Goal: Use online tool/utility: Use online tool/utility

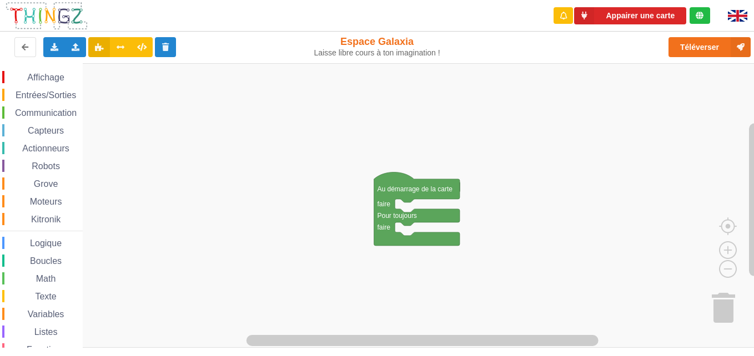
click at [32, 115] on span "Communication" at bounding box center [45, 112] width 65 height 9
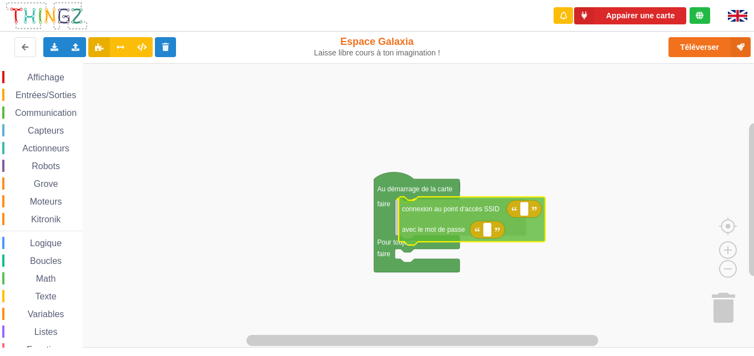
click at [435, 227] on div "Affichage Entrées/Sorties Communication Capteurs Actionneurs Robots Grove Moteu…" at bounding box center [381, 205] width 762 height 285
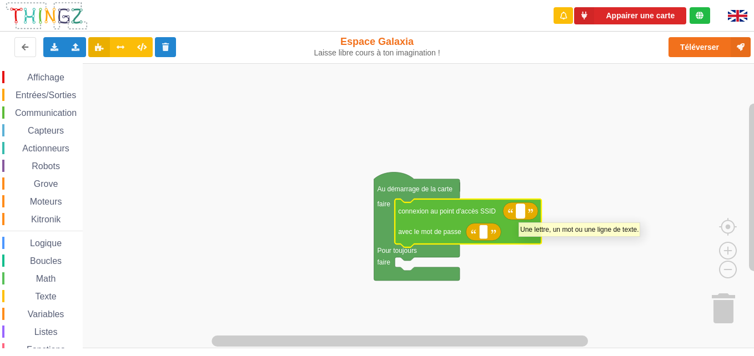
click at [519, 217] on rect "Espace de travail de Blocky" at bounding box center [520, 211] width 8 height 14
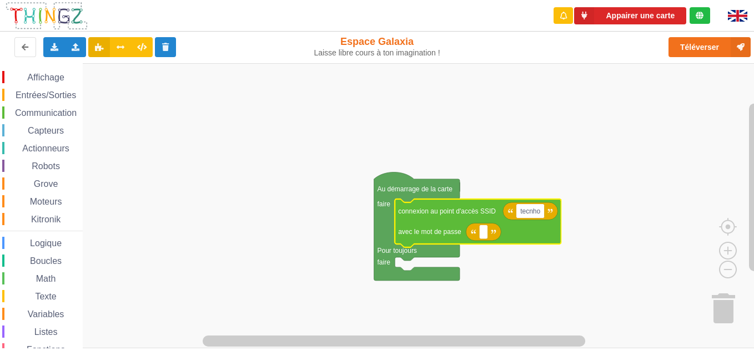
type input "tecnho3"
click at [483, 235] on text "Espace de travail de Blocky" at bounding box center [483, 232] width 2 height 8
type input "1234567890"
click at [546, 213] on rect "Espace de travail de Blocky" at bounding box center [532, 211] width 32 height 14
type input "T"
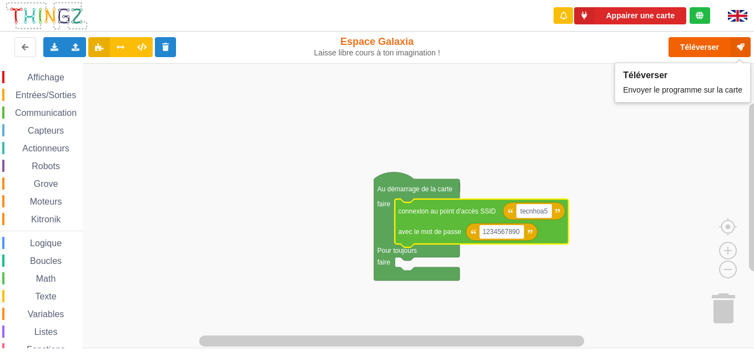
type input "tecnhoa5"
click at [700, 50] on button "Téléverser" at bounding box center [709, 47] width 82 height 20
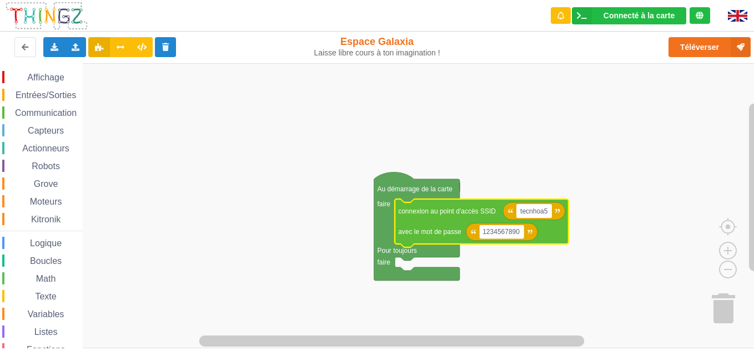
click at [131, 143] on rect "Espace de travail de Blocky" at bounding box center [381, 205] width 762 height 285
click at [29, 117] on span "Communication" at bounding box center [45, 112] width 65 height 9
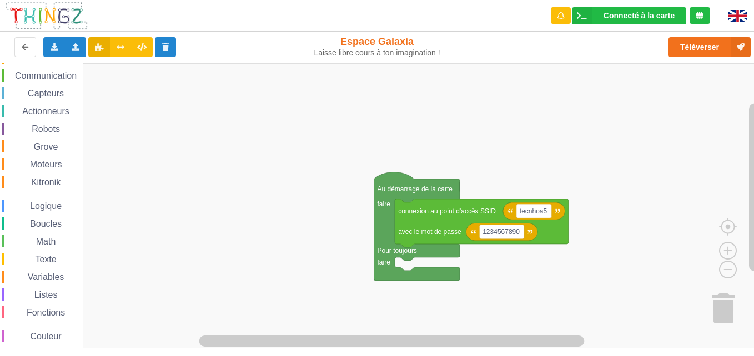
click at [51, 82] on div "Affichage Entrées/Sorties Communication Capteurs Actionneurs Robots Grove Moteu…" at bounding box center [41, 191] width 83 height 315
click at [54, 72] on span "Communication" at bounding box center [45, 75] width 65 height 9
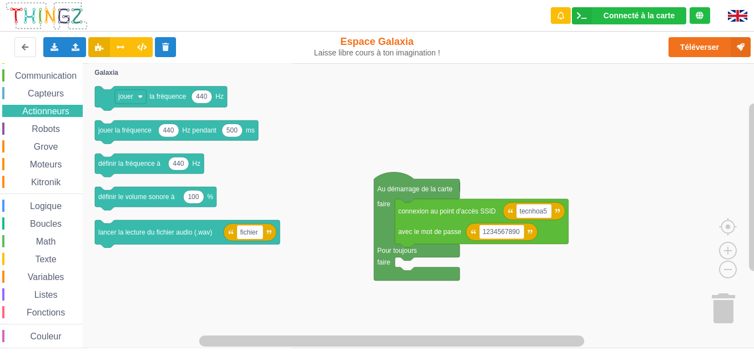
click at [29, 78] on span "Communication" at bounding box center [45, 75] width 65 height 9
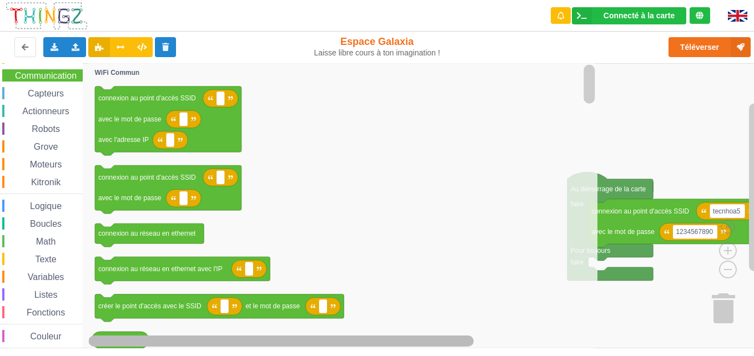
click at [124, 340] on g "Espace de travail de Blocky" at bounding box center [418, 341] width 659 height 14
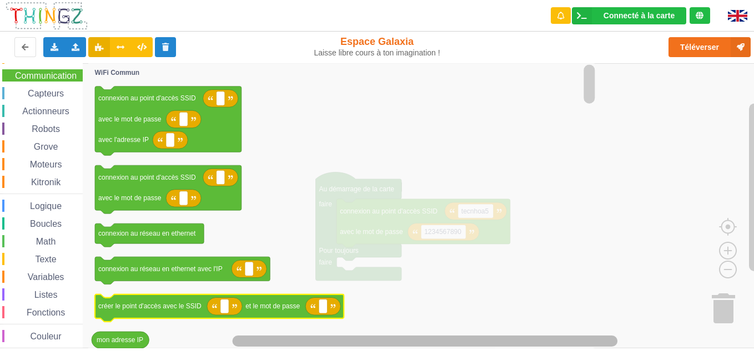
click at [287, 299] on div "Affichage Entrées/Sorties Communication Capteurs Actionneurs Robots Grove Moteu…" at bounding box center [381, 205] width 762 height 285
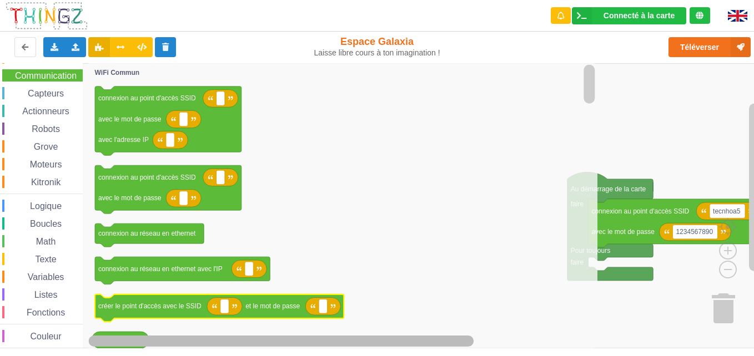
click at [250, 298] on div "Affichage Entrées/Sorties Communication Capteurs Actionneurs Robots Grove Moteu…" at bounding box center [381, 205] width 762 height 285
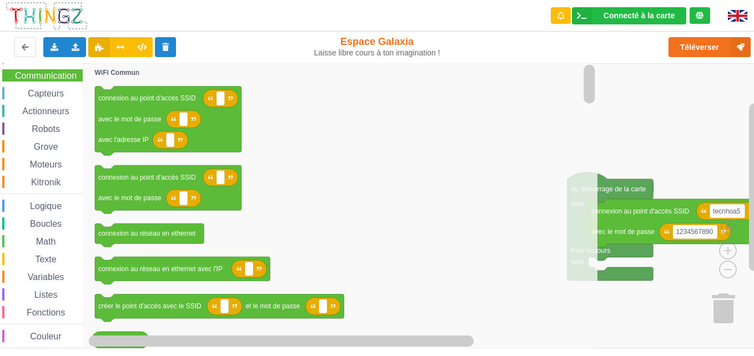
drag, startPoint x: 124, startPoint y: 336, endPoint x: 193, endPoint y: 327, distance: 69.5
click at [155, 349] on div "Connecté à la carte Réglages Ouvrir le moniteur automatiquement Connexion autom…" at bounding box center [377, 178] width 754 height 356
drag, startPoint x: 153, startPoint y: 341, endPoint x: 206, endPoint y: 333, distance: 53.4
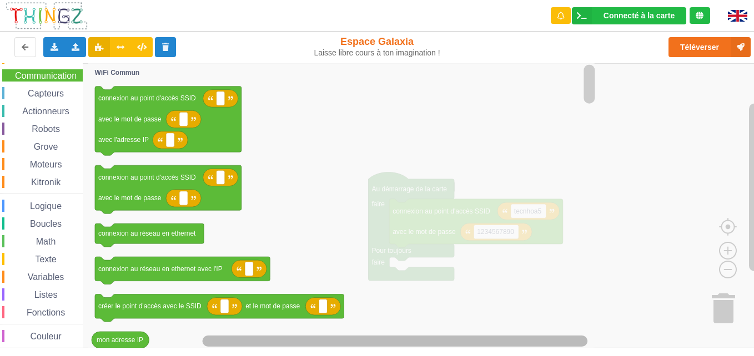
click at [303, 338] on rect "Espace de travail de Blocky" at bounding box center [395, 341] width 385 height 11
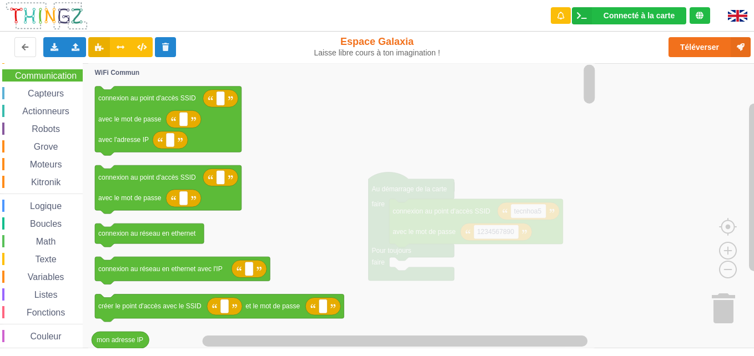
click at [461, 290] on icon "Espace de travail de Blocky" at bounding box center [342, 205] width 509 height 285
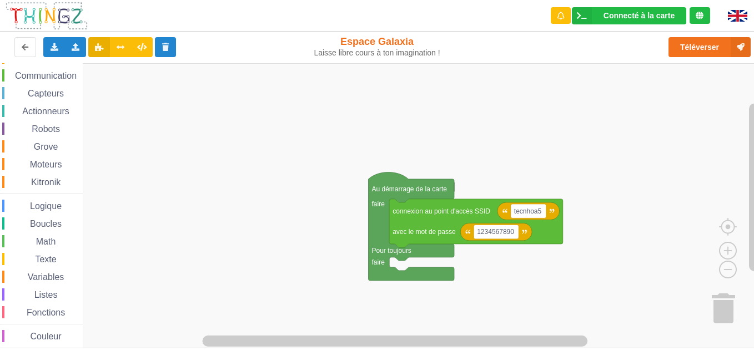
click at [682, 230] on rect "Espace de travail de Blocky" at bounding box center [381, 205] width 762 height 285
click at [525, 213] on text "tecnhoa5" at bounding box center [528, 212] width 28 height 8
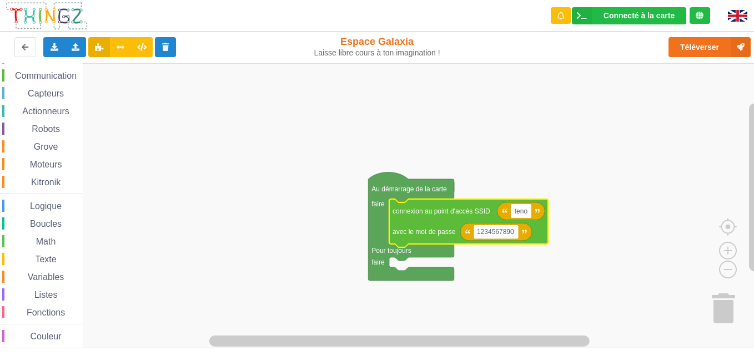
click at [526, 214] on input "teno" at bounding box center [521, 211] width 21 height 14
type input "tenoa5"
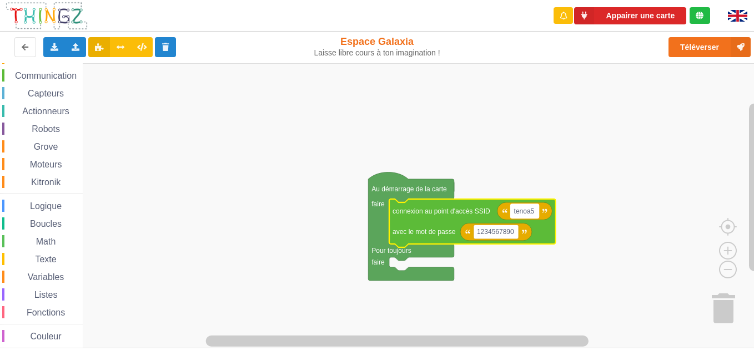
click at [517, 210] on text "tenoa5" at bounding box center [524, 212] width 21 height 8
type input "ten"
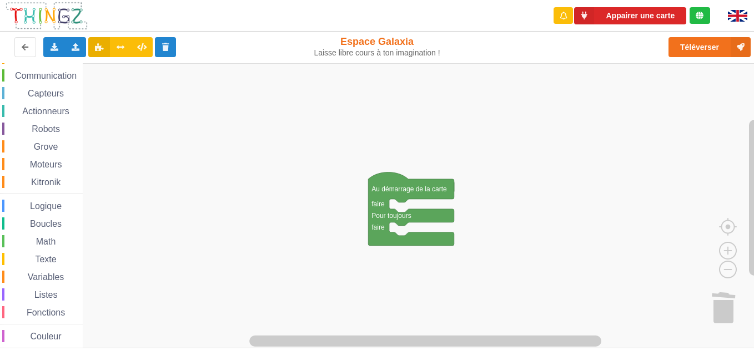
click at [42, 76] on span "Communication" at bounding box center [45, 75] width 65 height 9
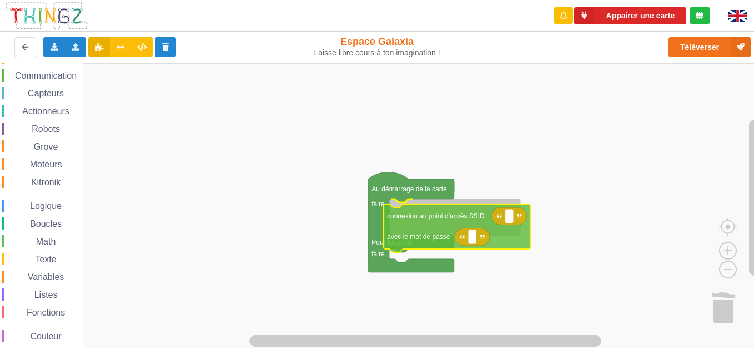
click at [400, 232] on div "Affichage Entrées/Sorties Communication Capteurs Actionneurs Robots Grove Moteu…" at bounding box center [381, 205] width 762 height 285
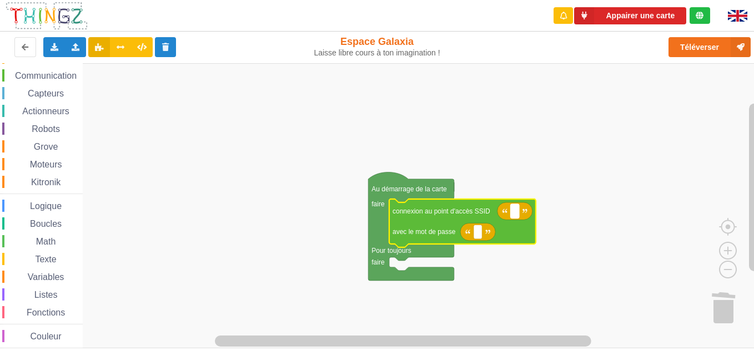
click at [515, 212] on text "Espace de travail de Blocky" at bounding box center [515, 212] width 2 height 8
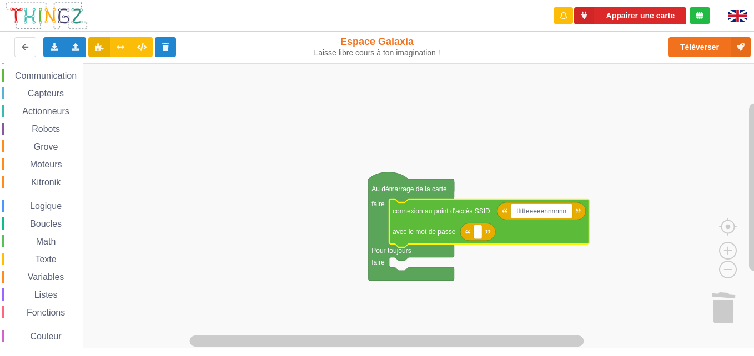
type input "ttttteeeeennnnnn"
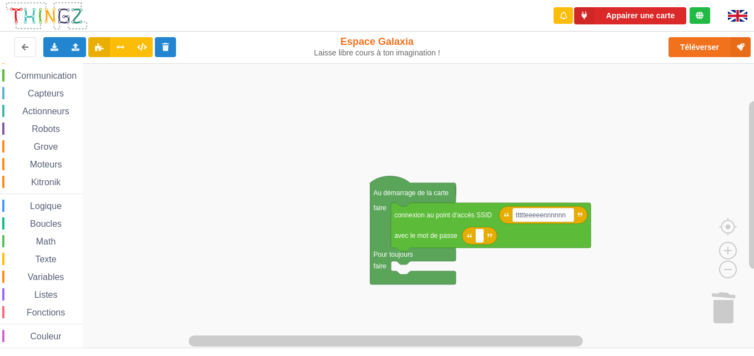
click at [212, 321] on rect "Espace de travail de Blocky" at bounding box center [381, 205] width 762 height 285
click at [124, 268] on rect "Espace de travail de Blocky" at bounding box center [381, 205] width 762 height 285
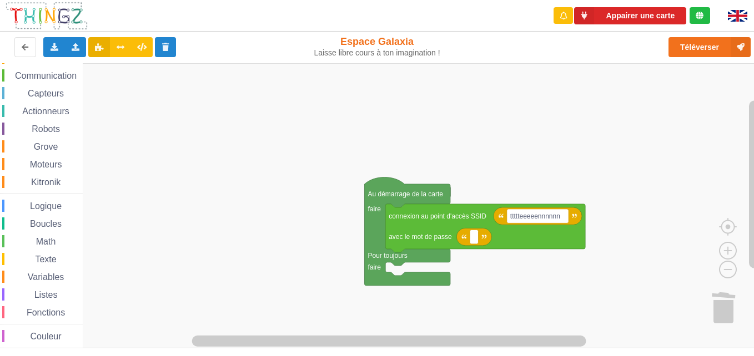
click at [540, 218] on text "ttttteeeeennnnnn" at bounding box center [535, 217] width 50 height 8
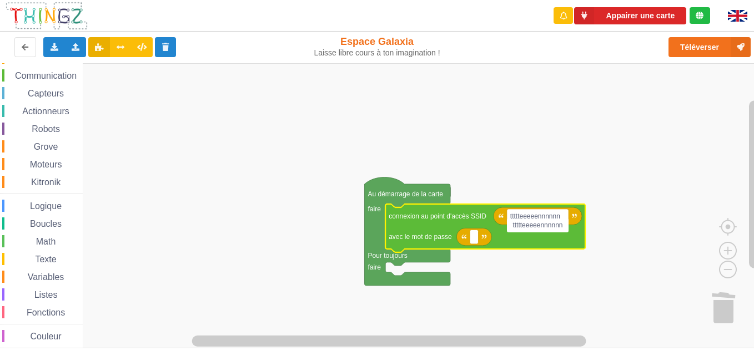
click at [537, 217] on text "ttttteeeeennnnnn" at bounding box center [535, 217] width 50 height 8
click at [538, 217] on text "ttttteeeeennnnnn" at bounding box center [535, 217] width 50 height 8
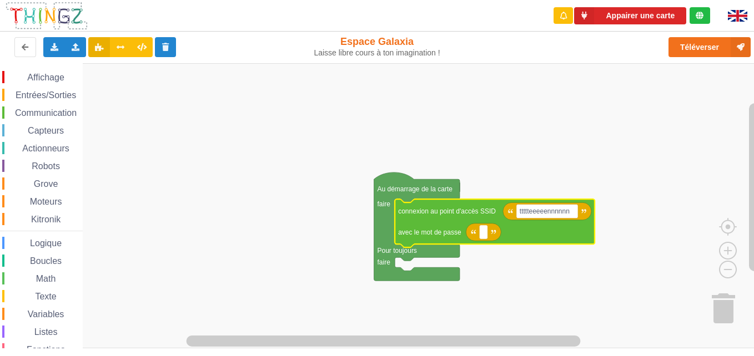
click at [540, 208] on text "ttttteeeeennnnnn" at bounding box center [545, 212] width 50 height 8
click at [171, 143] on rect "Espace de travail de Blocky" at bounding box center [381, 205] width 762 height 285
click at [549, 209] on text "ttttteeeeennnnnn" at bounding box center [545, 212] width 50 height 8
type input "technoa5"
type input "&"
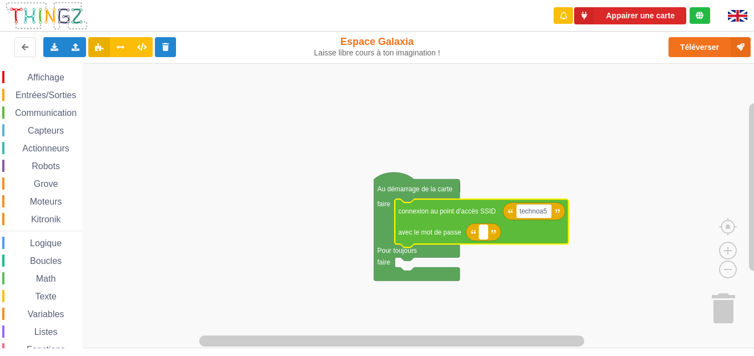
click at [481, 234] on rect "Espace de travail de Blocky" at bounding box center [483, 232] width 8 height 14
type input "1234567890"
